Goal: Navigation & Orientation: Find specific page/section

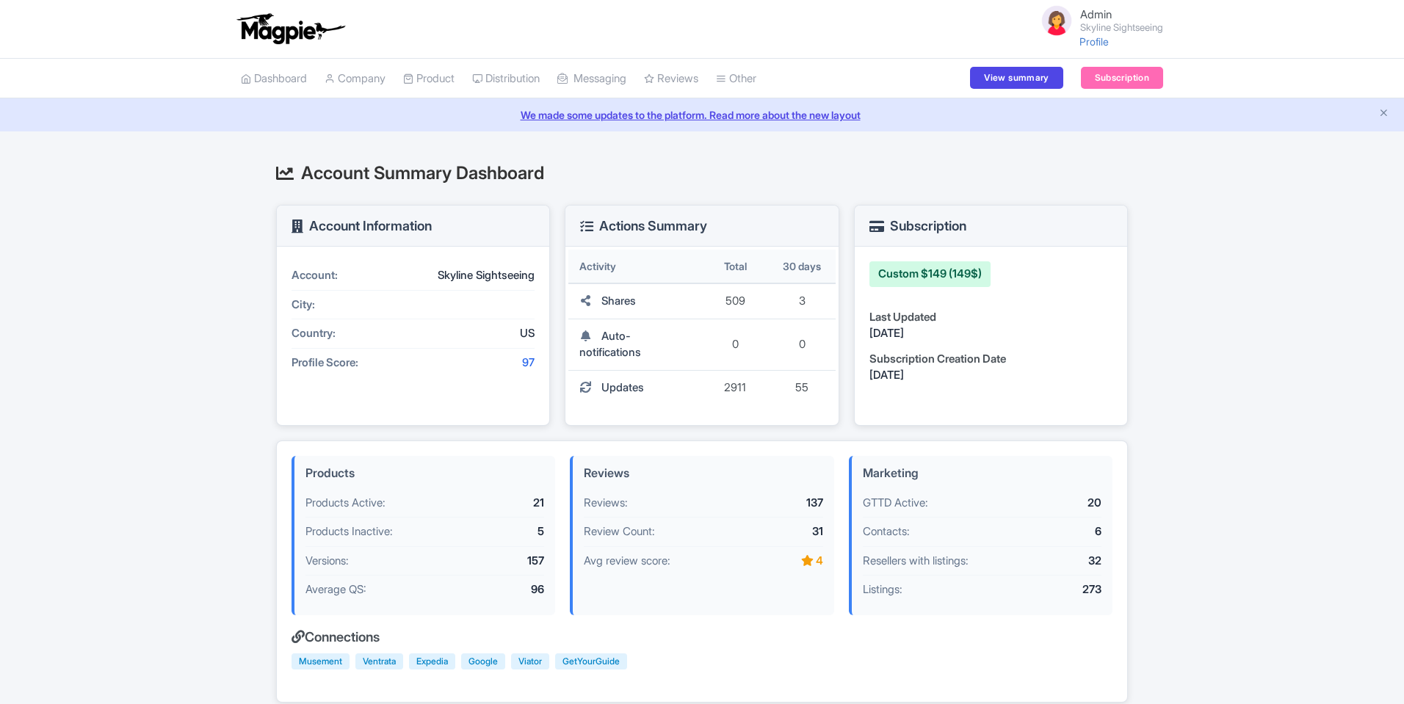
click at [677, 67] on link "Reviews" at bounding box center [671, 79] width 54 height 40
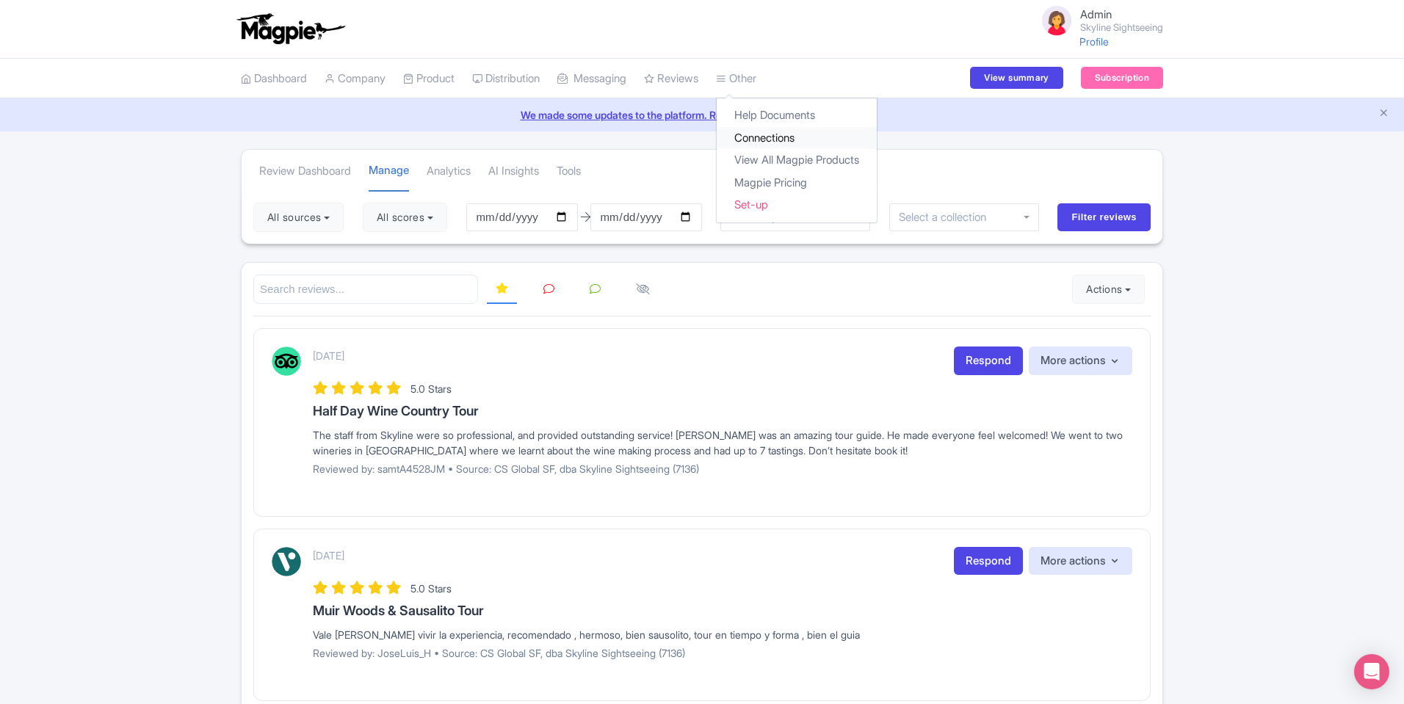
click at [769, 130] on link "Connections" at bounding box center [797, 138] width 160 height 23
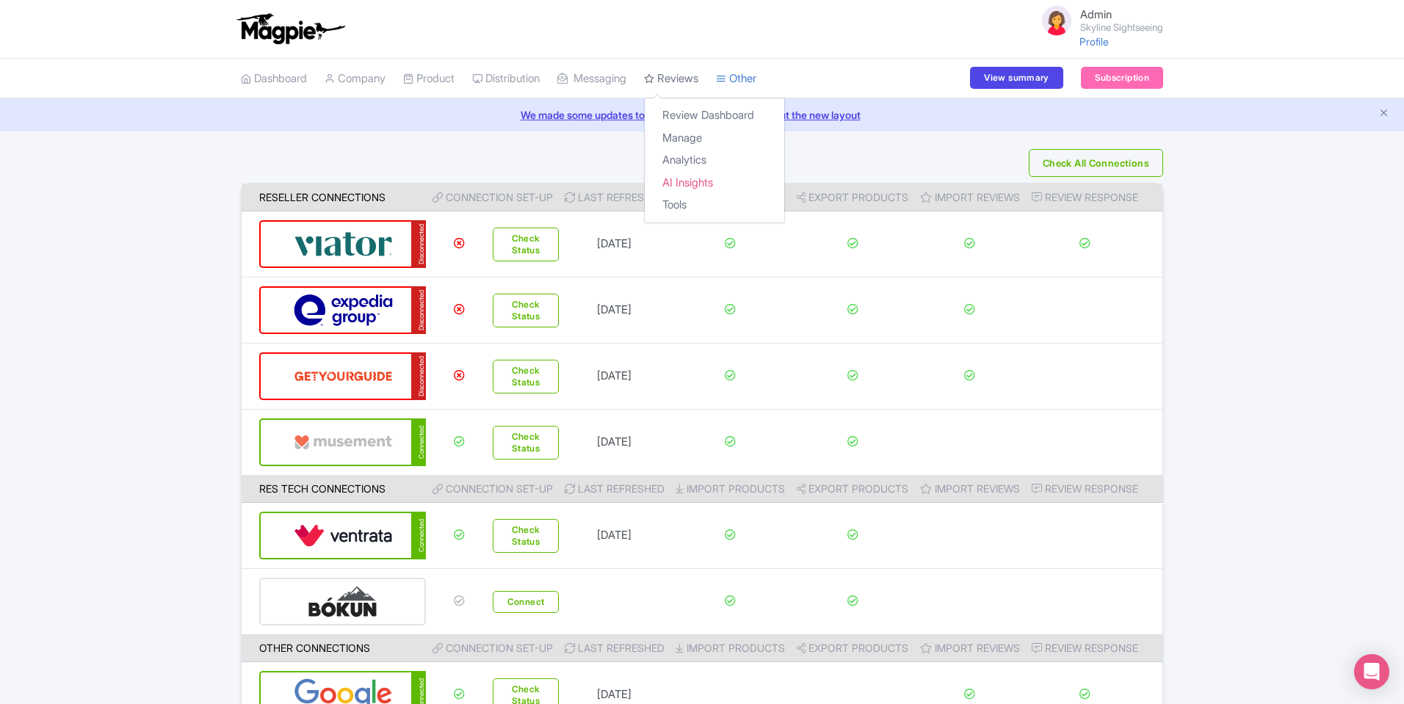
click at [689, 70] on link "Reviews" at bounding box center [671, 79] width 54 height 40
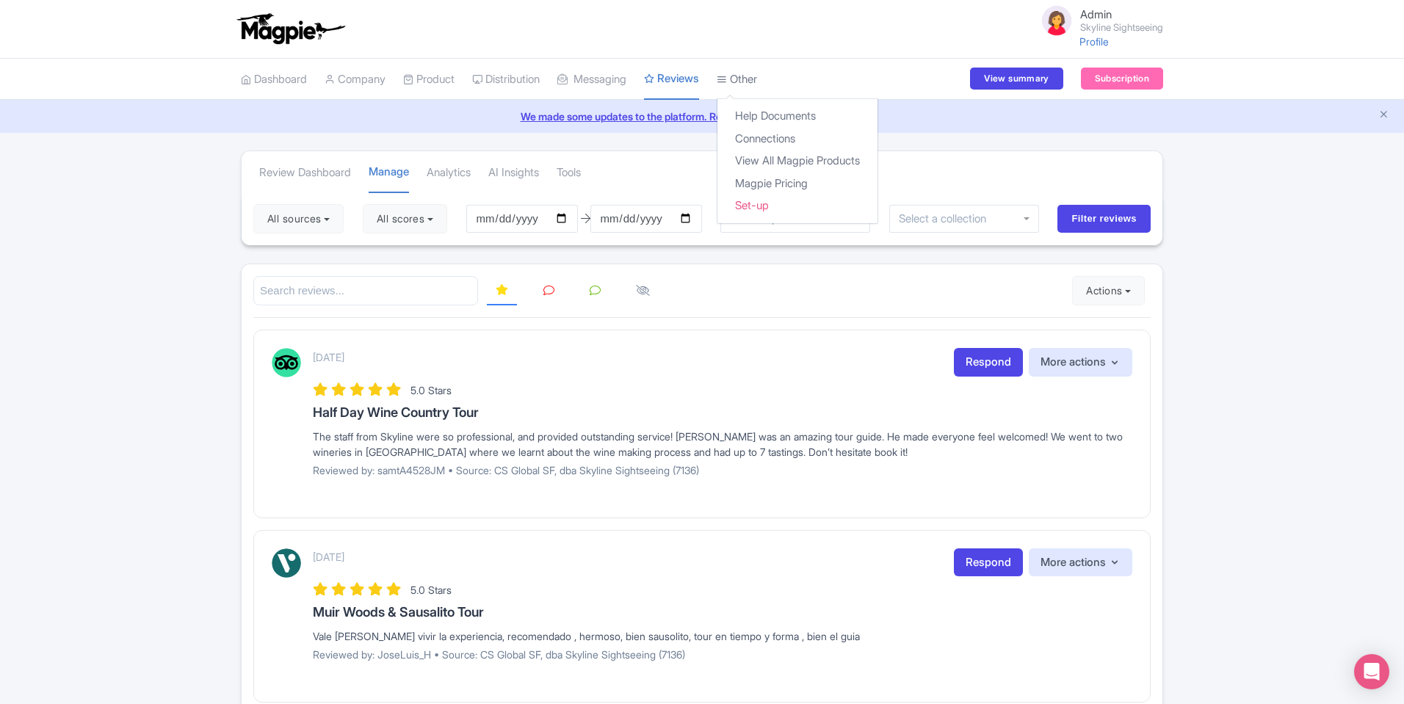
click at [757, 87] on link "Other" at bounding box center [737, 79] width 40 height 40
click at [787, 145] on link "Connections" at bounding box center [797, 139] width 160 height 23
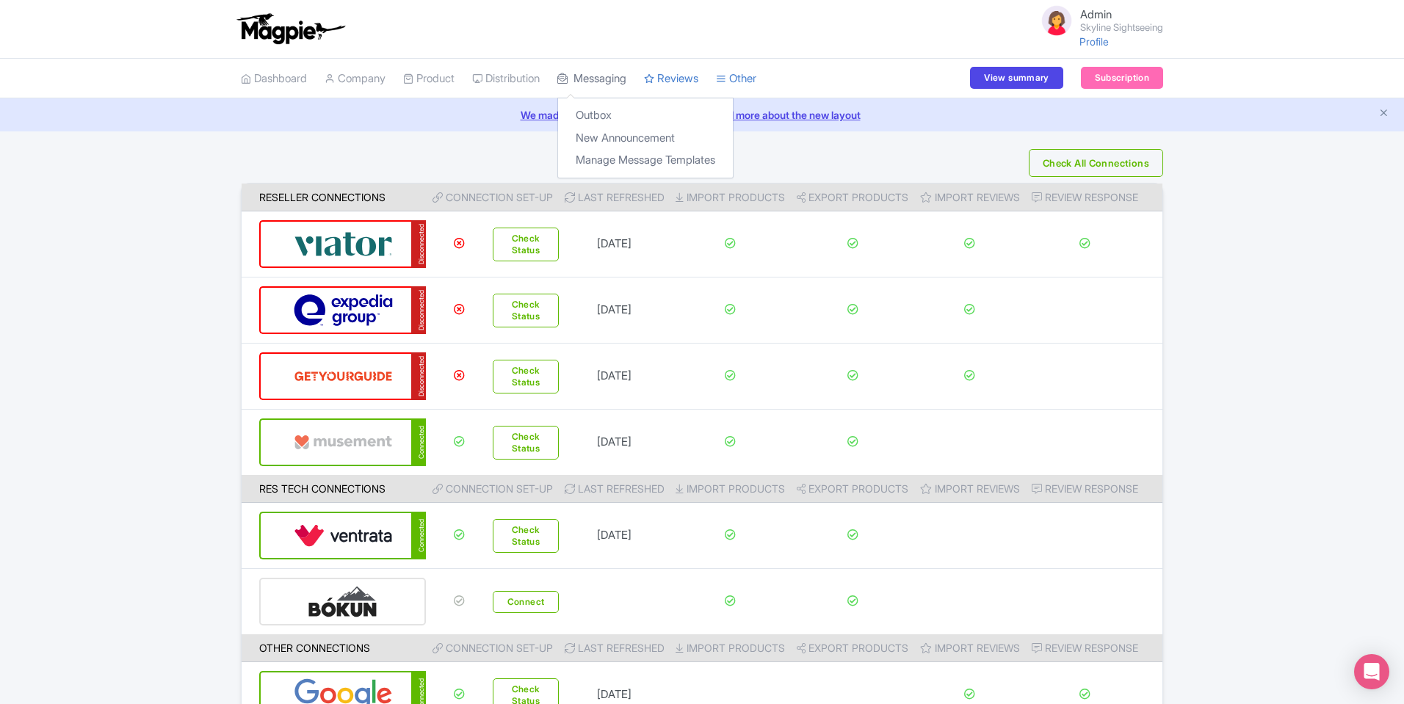
click at [626, 79] on link "Messaging" at bounding box center [591, 79] width 69 height 40
click at [609, 111] on link "Outbox" at bounding box center [645, 115] width 175 height 23
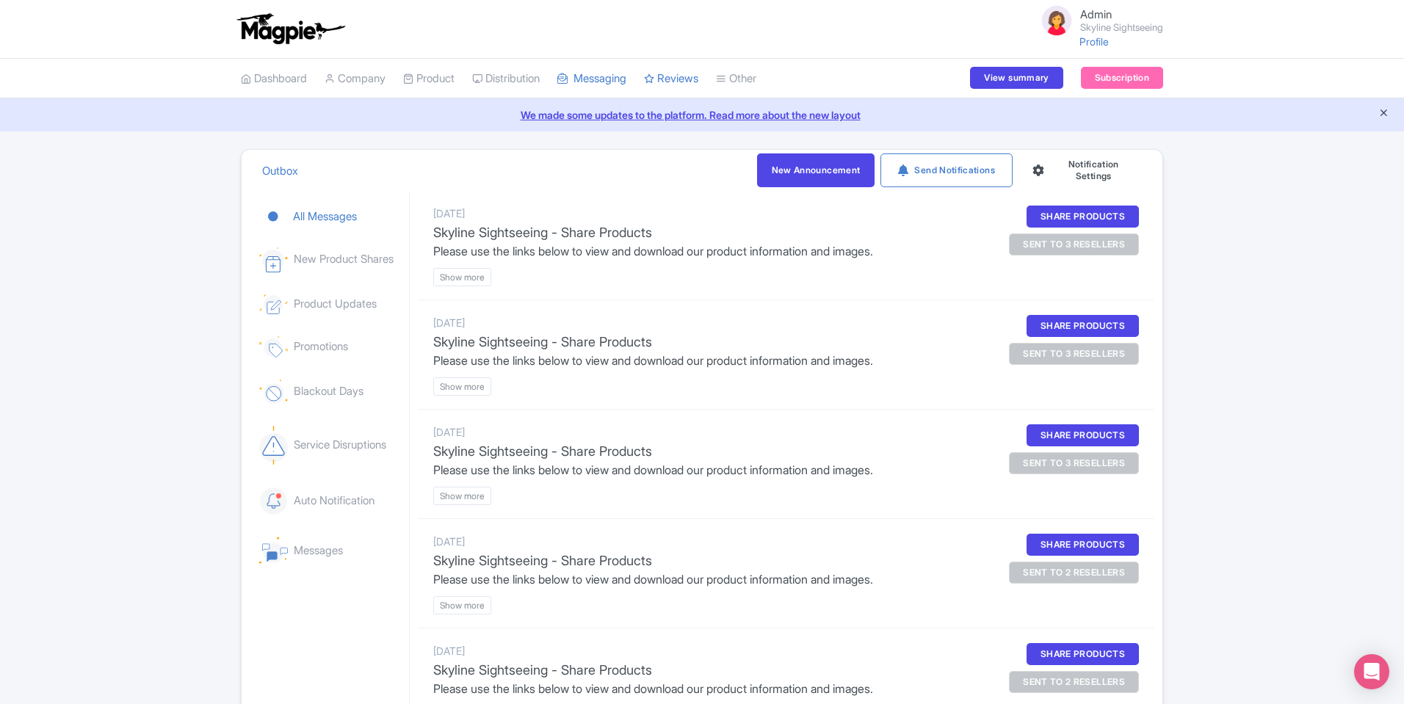
click at [1383, 108] on icon "Close announcement" at bounding box center [1383, 112] width 11 height 11
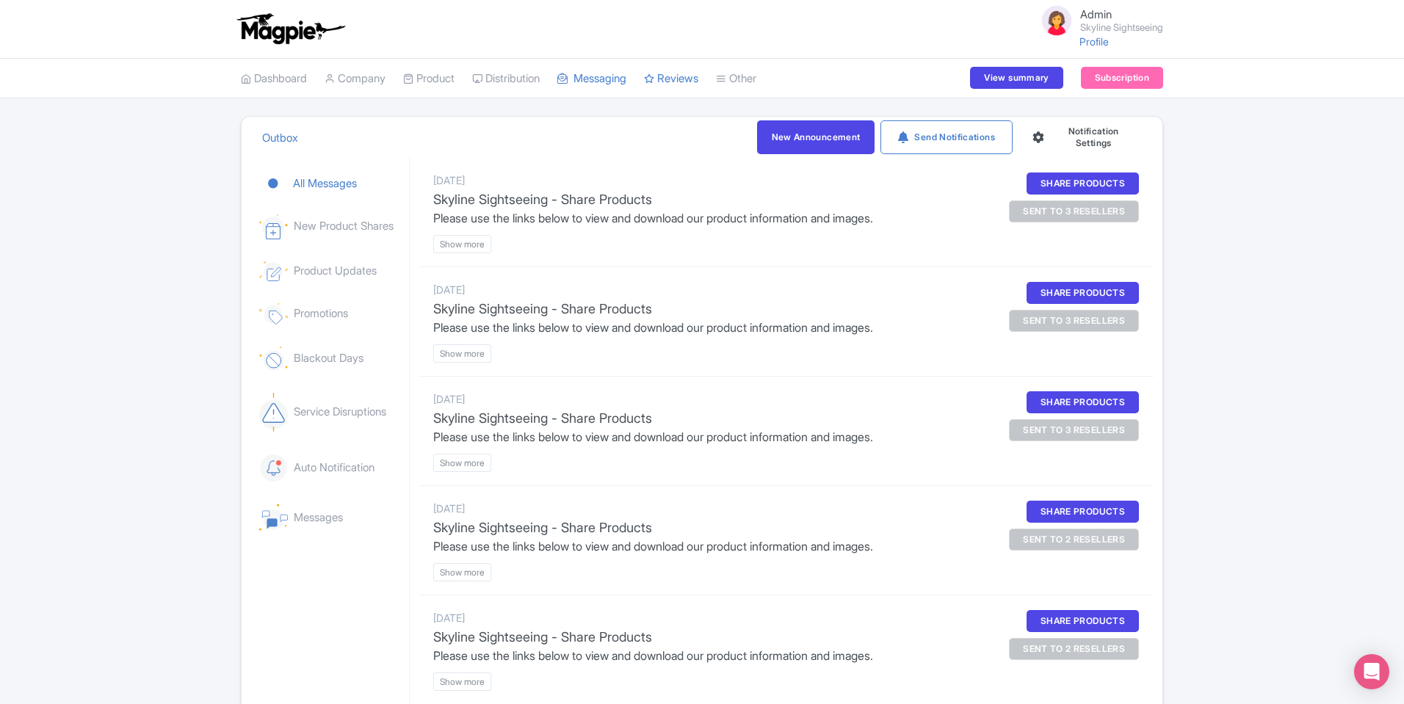
drag, startPoint x: 849, startPoint y: 77, endPoint x: 929, endPoint y: 562, distance: 491.7
click at [929, 562] on div "Admin Skyline Sightseeing Profile Users Settings Sign out Dashboard Company SST…" at bounding box center [702, 391] width 1404 height 782
